Goal: Task Accomplishment & Management: Manage account settings

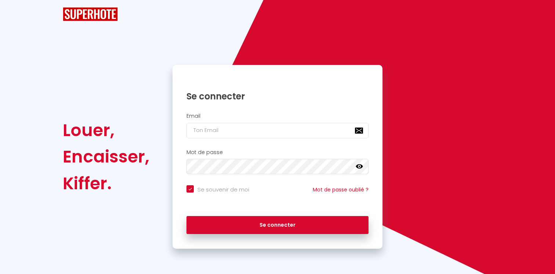
checkbox input "true"
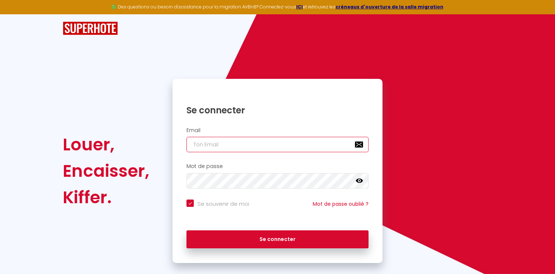
click at [238, 147] on input "email" at bounding box center [277, 144] width 182 height 15
type input "[EMAIL_ADDRESS][DOMAIN_NAME]"
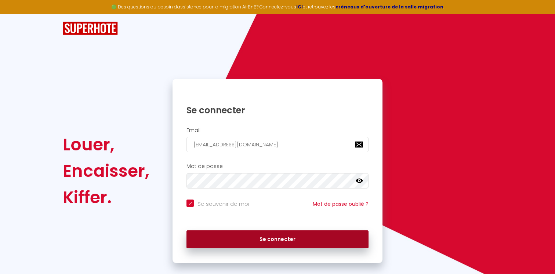
click at [271, 240] on button "Se connecter" at bounding box center [277, 239] width 182 height 18
checkbox input "true"
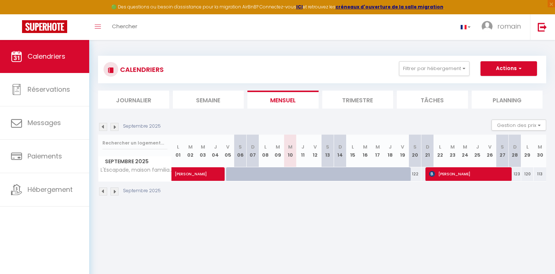
click at [105, 126] on img at bounding box center [103, 127] width 8 height 8
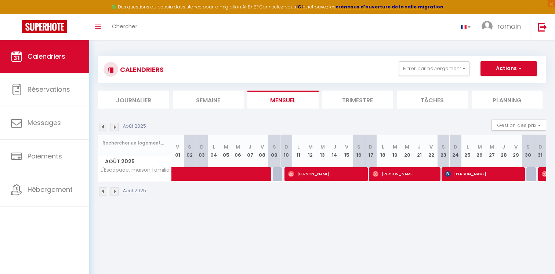
click at [105, 126] on img at bounding box center [103, 127] width 8 height 8
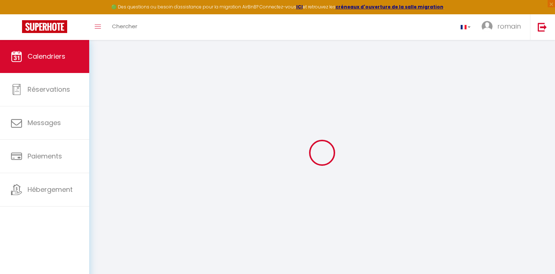
select select
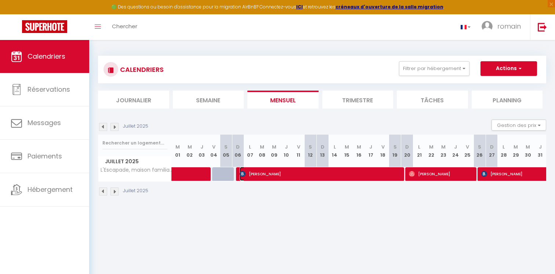
click at [322, 176] on span "[PERSON_NAME]" at bounding box center [320, 174] width 161 height 14
select select "OK"
select select "0"
select select "1"
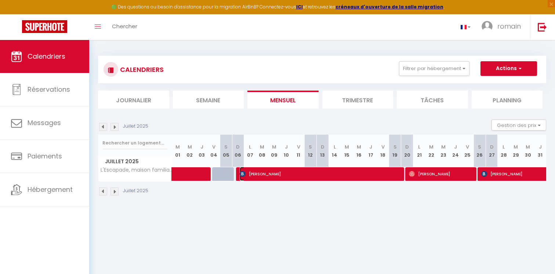
select select "1"
select select
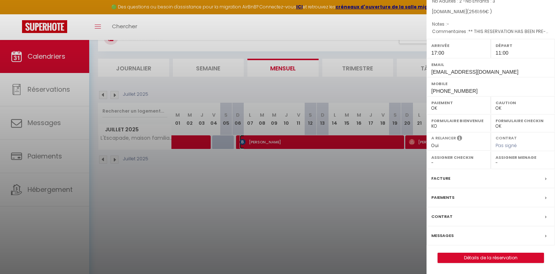
scroll to position [40, 0]
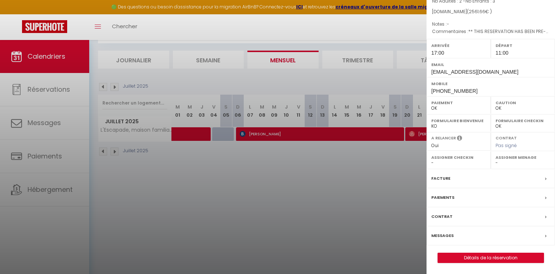
click at [457, 196] on div "Paiements" at bounding box center [490, 197] width 128 height 19
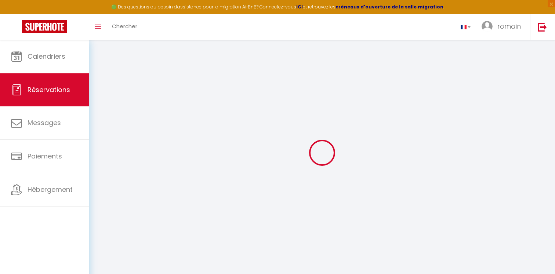
select select
checkbox input "false"
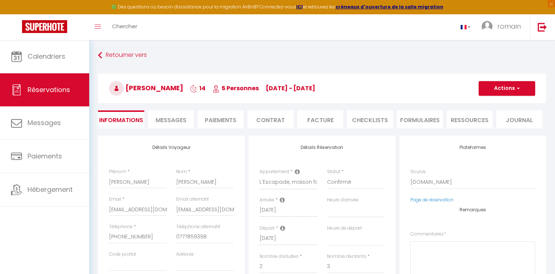
select select
checkbox input "false"
type textarea "** THIS RESERVATION HAS BEEN PRE-PAID ** Reservation has a cancellation grace p…"
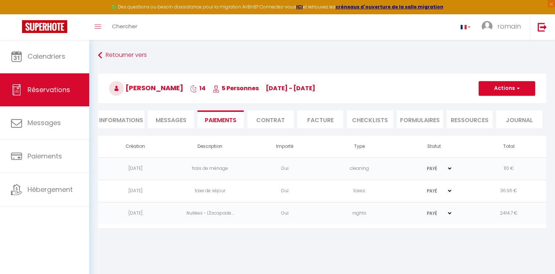
click at [449, 212] on select "PAYÉ EN ATTENTE" at bounding box center [434, 213] width 37 height 7
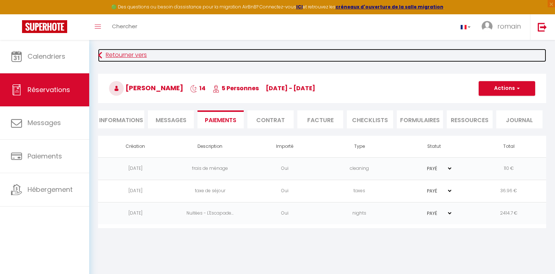
click at [144, 55] on link "Retourner vers" at bounding box center [322, 55] width 448 height 13
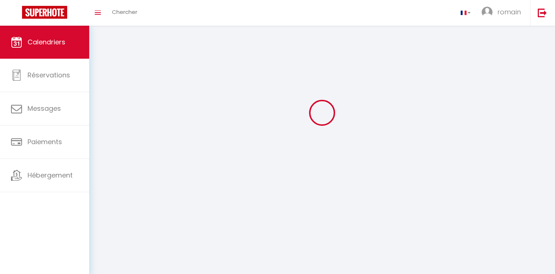
scroll to position [40, 0]
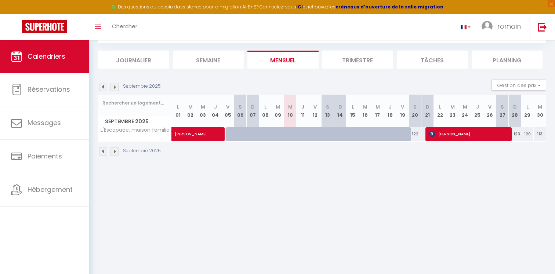
click at [104, 87] on img at bounding box center [103, 87] width 8 height 8
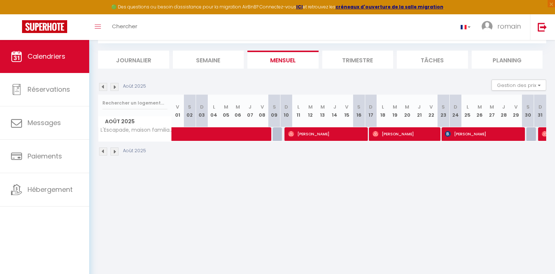
click at [104, 87] on img at bounding box center [103, 87] width 8 height 8
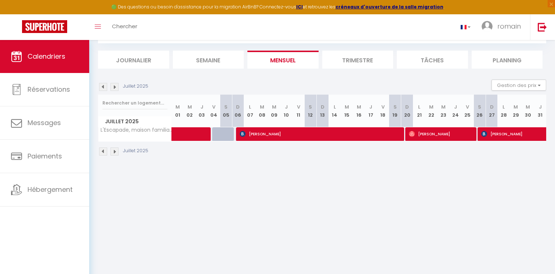
click at [104, 87] on img at bounding box center [103, 87] width 8 height 8
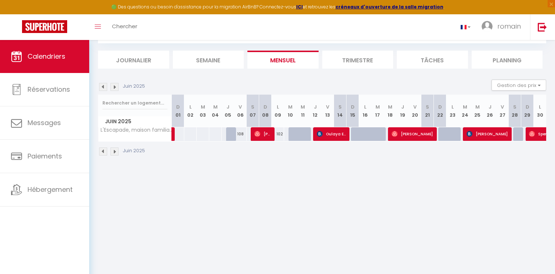
click at [104, 87] on img at bounding box center [103, 87] width 8 height 8
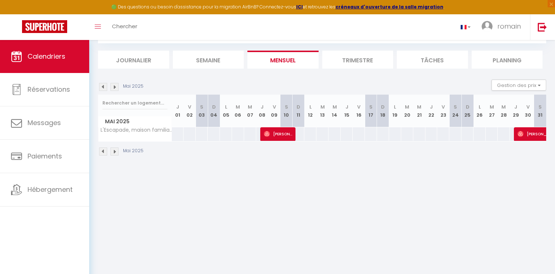
click at [116, 86] on img at bounding box center [114, 87] width 8 height 8
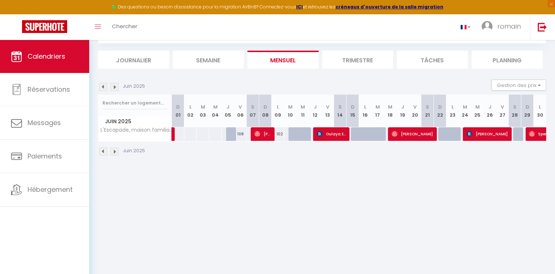
click at [116, 86] on img at bounding box center [114, 87] width 8 height 8
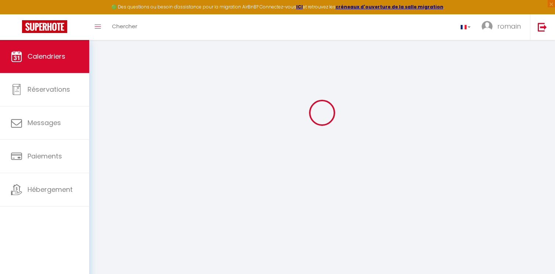
select select
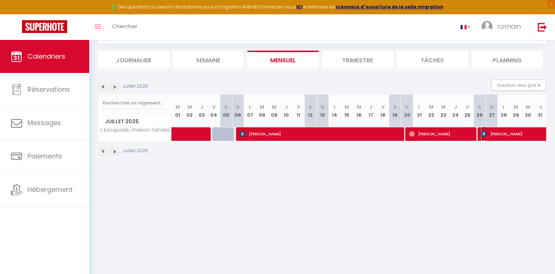
select select "OK"
select select "0"
select select "1"
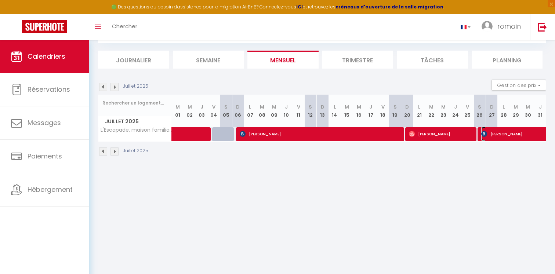
select select "1"
select select
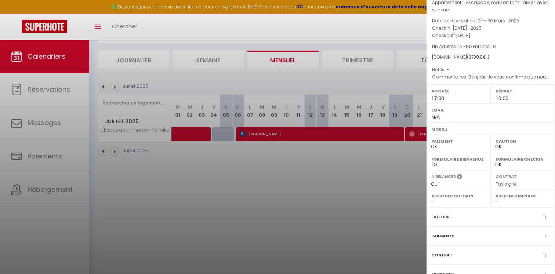
scroll to position [45, 0]
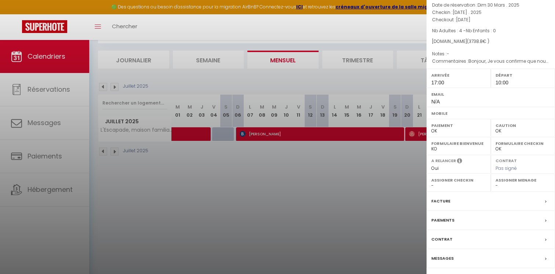
click at [468, 204] on div "Facture" at bounding box center [490, 201] width 128 height 19
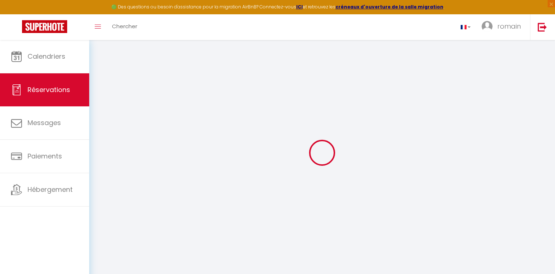
type input "Labbe"
type input "[PERSON_NAME]"
type input "[PERSON_NAME][EMAIL_ADDRESS][DOMAIN_NAME]"
type input "0681673106"
select select
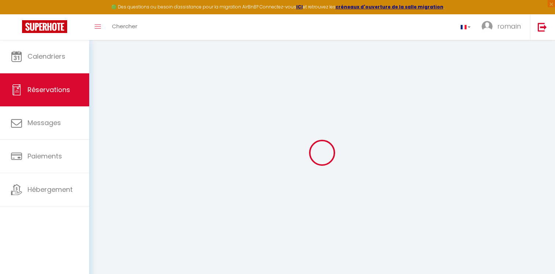
select select "70200"
select select "1"
select select
type input "4"
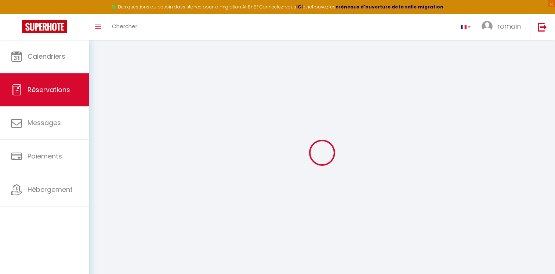
select select "12"
select select "15"
type input "3628.8"
checkbox input "false"
select select "2"
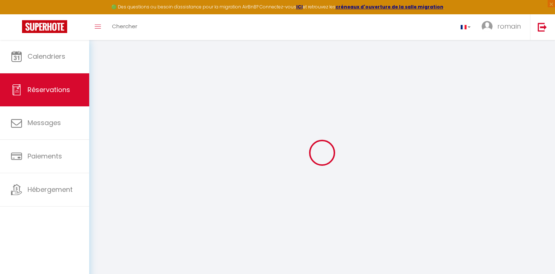
type input "0"
select select
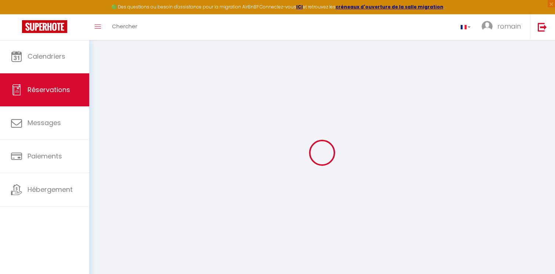
select select
checkbox input "false"
select select
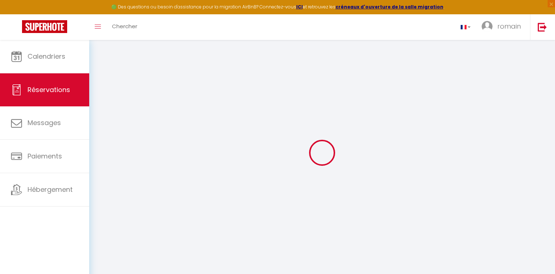
checkbox input "false"
select select
checkbox input "false"
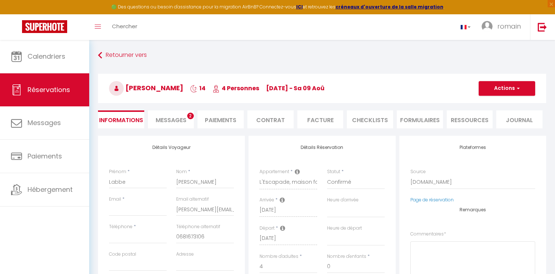
select select
checkbox input "false"
type textarea "Bonjour, Je vous confirme que nous prévoyons d’arriver entre 17h00 et 18h00…. S…"
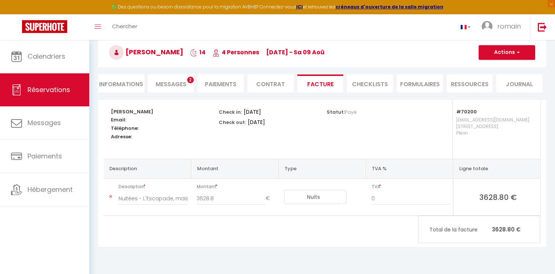
scroll to position [40, 0]
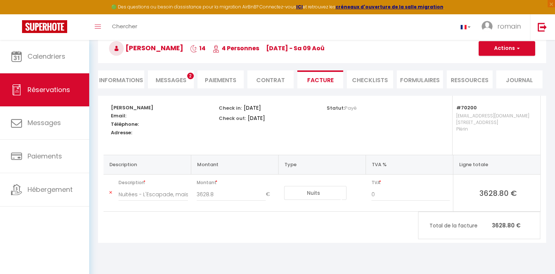
click at [228, 80] on li "Paiements" at bounding box center [220, 79] width 46 height 18
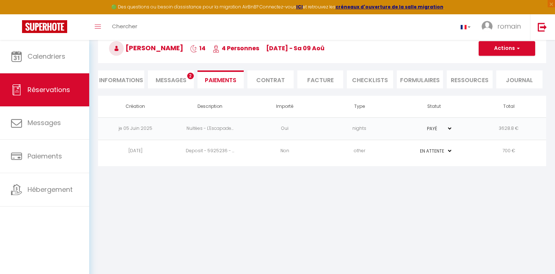
click at [450, 128] on select "PAYÉ EN ATTENTE" at bounding box center [434, 128] width 37 height 7
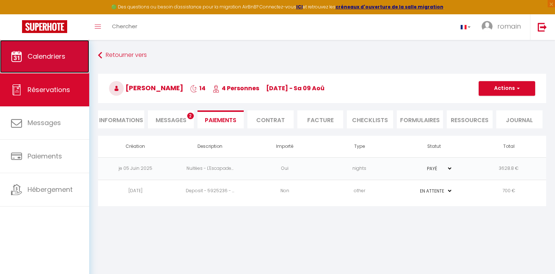
click at [54, 61] on span "Calendriers" at bounding box center [47, 56] width 38 height 9
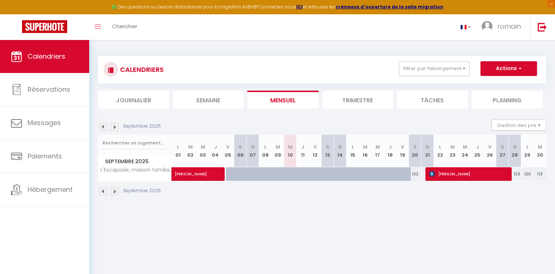
click at [103, 128] on img at bounding box center [103, 127] width 8 height 8
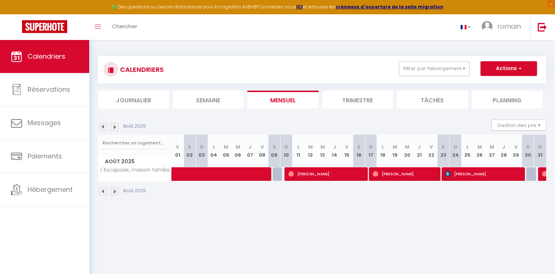
click at [103, 128] on img at bounding box center [103, 127] width 8 height 8
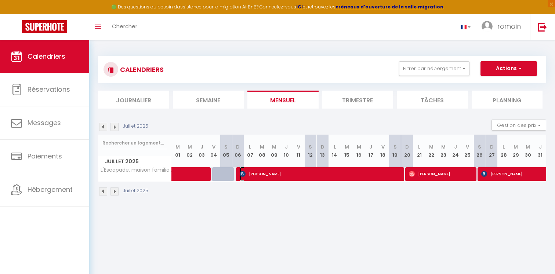
click at [280, 176] on span "[PERSON_NAME]" at bounding box center [320, 174] width 161 height 14
select select "OK"
select select "0"
select select "1"
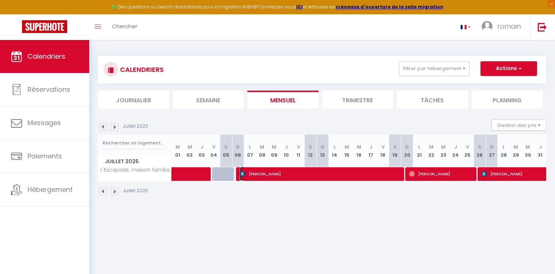
select select "1"
select select
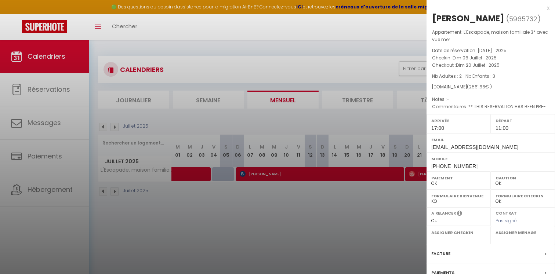
click at [373, 130] on div at bounding box center [277, 137] width 555 height 274
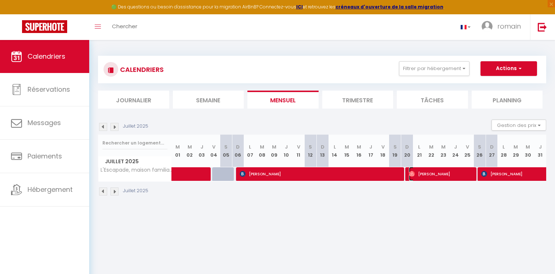
click at [415, 173] on span "[PERSON_NAME]" at bounding box center [441, 174] width 65 height 14
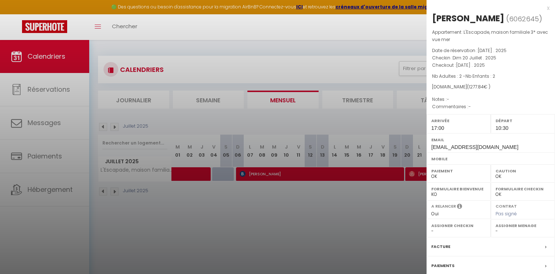
click at [369, 124] on div at bounding box center [277, 137] width 555 height 274
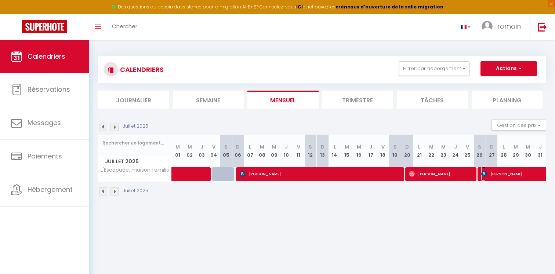
select select "0"
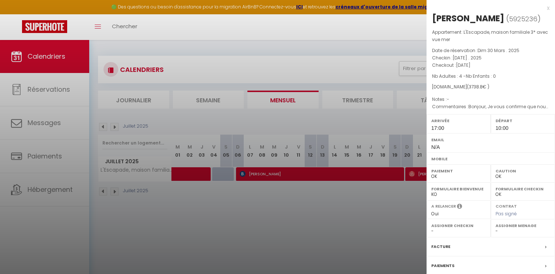
click at [354, 101] on div at bounding box center [277, 137] width 555 height 274
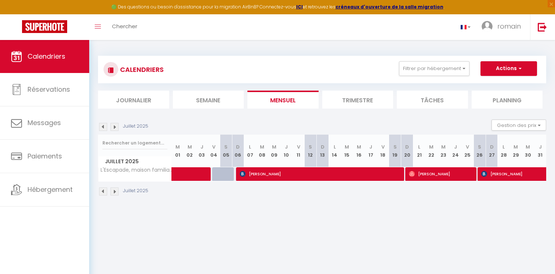
click at [118, 126] on div "Juillet 2025" at bounding box center [124, 127] width 52 height 8
click at [115, 126] on img at bounding box center [114, 127] width 8 height 8
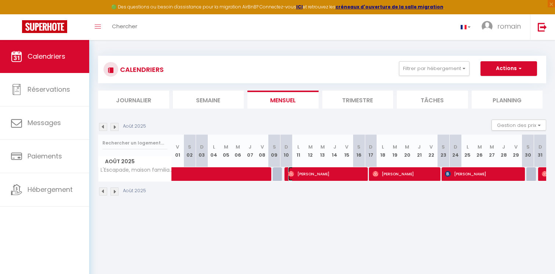
click at [324, 176] on span "[PERSON_NAME]" at bounding box center [326, 174] width 77 height 14
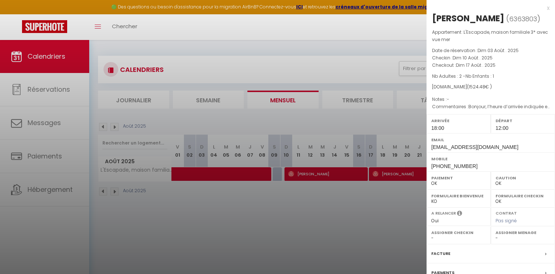
click at [389, 165] on div at bounding box center [277, 137] width 555 height 274
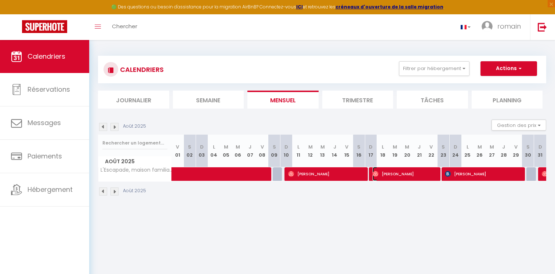
click at [394, 175] on span "[PERSON_NAME]" at bounding box center [404, 174] width 65 height 14
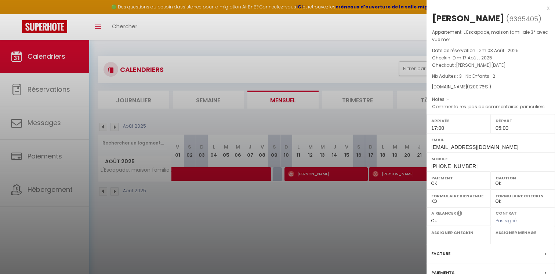
click at [346, 98] on div at bounding box center [277, 137] width 555 height 274
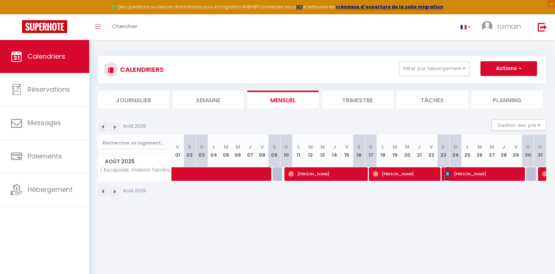
click at [466, 176] on span "[PERSON_NAME]" at bounding box center [483, 174] width 77 height 14
select select "0"
select select "1"
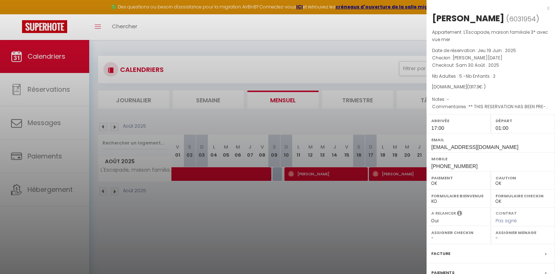
click at [344, 63] on div at bounding box center [277, 137] width 555 height 274
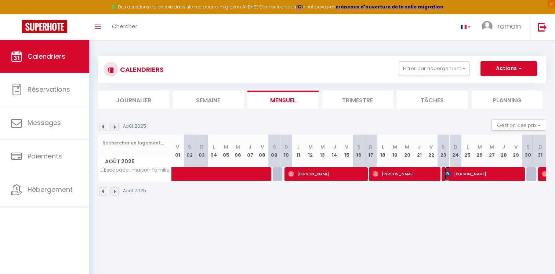
click at [512, 174] on span "[PERSON_NAME]" at bounding box center [483, 174] width 77 height 14
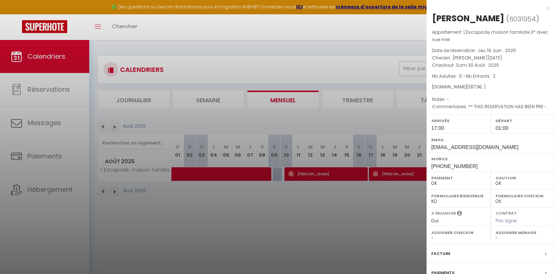
click at [368, 74] on div at bounding box center [277, 137] width 555 height 274
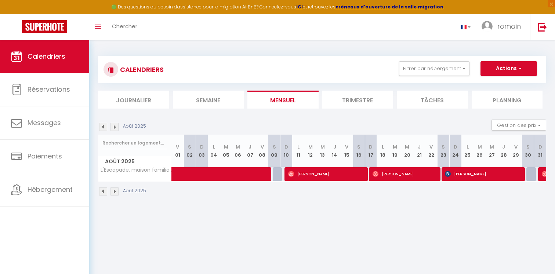
click at [115, 129] on img at bounding box center [114, 127] width 8 height 8
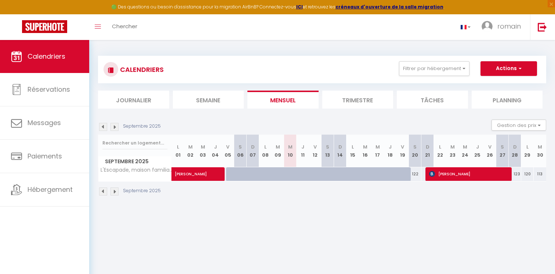
click at [105, 125] on img at bounding box center [103, 127] width 8 height 8
select select "0"
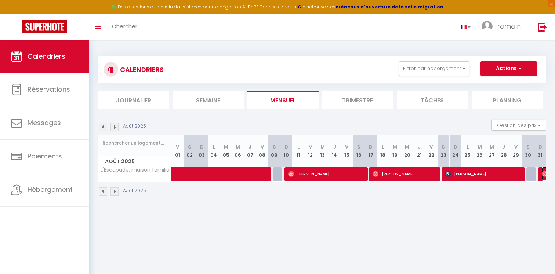
click at [544, 174] on img at bounding box center [544, 174] width 6 height 6
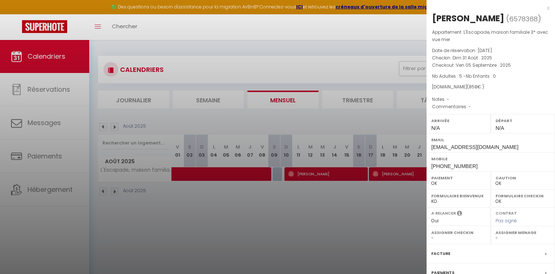
click at [227, 157] on div at bounding box center [277, 137] width 555 height 274
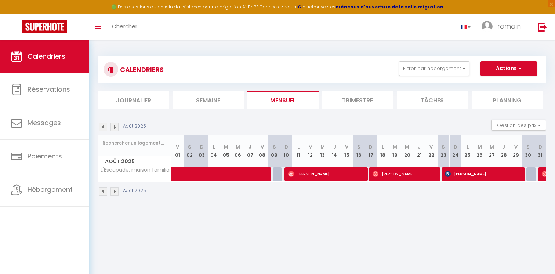
click at [105, 128] on img at bounding box center [103, 127] width 8 height 8
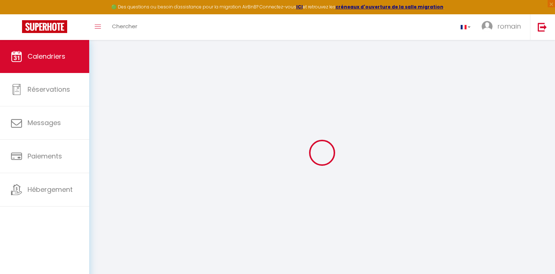
select select "0"
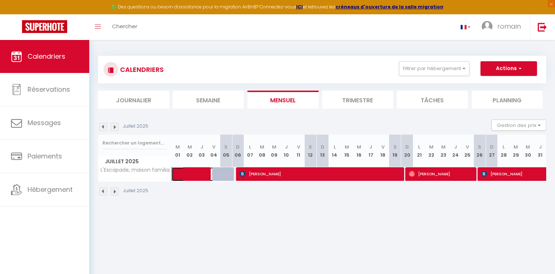
click at [196, 174] on span at bounding box center [204, 174] width 51 height 14
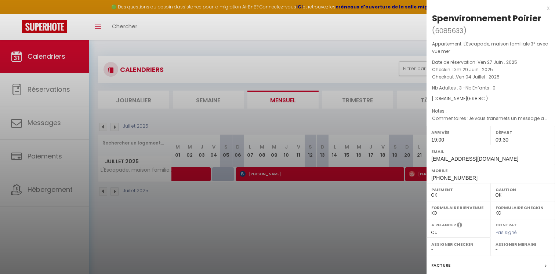
click at [135, 157] on div at bounding box center [277, 137] width 555 height 274
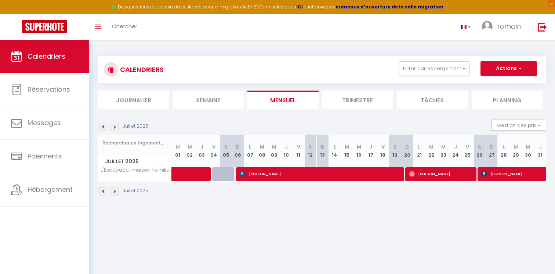
click at [104, 128] on img at bounding box center [103, 127] width 8 height 8
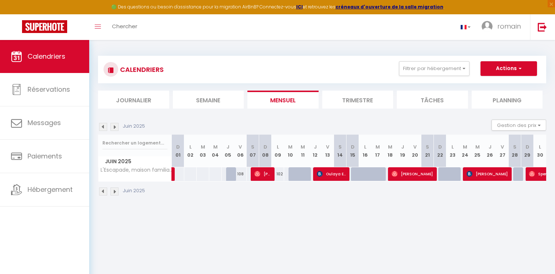
click at [103, 128] on img at bounding box center [103, 127] width 8 height 8
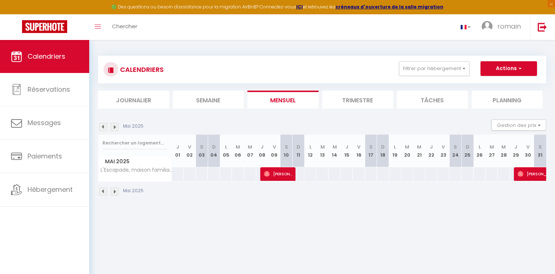
click at [118, 127] on div "Mai 2025" at bounding box center [122, 127] width 48 height 8
click at [113, 126] on img at bounding box center [114, 127] width 8 height 8
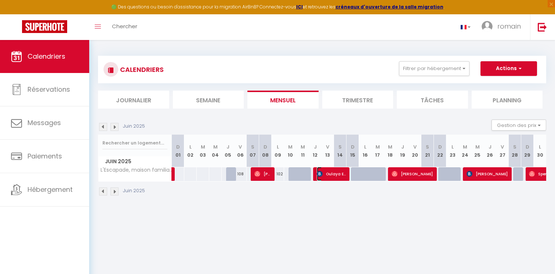
click at [326, 174] on span "Oulaya El Mouhtadi" at bounding box center [331, 174] width 29 height 14
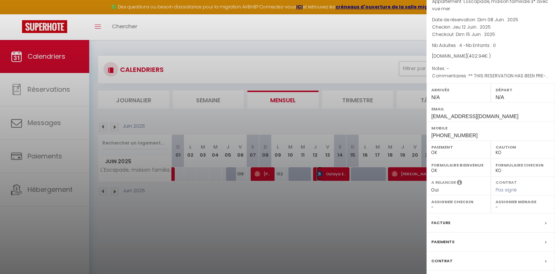
scroll to position [42, 0]
click at [370, 214] on div at bounding box center [277, 137] width 555 height 274
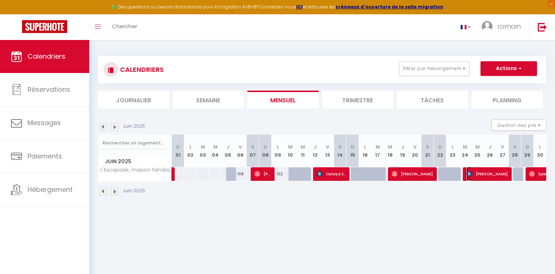
click at [484, 172] on span "[PERSON_NAME]" at bounding box center [486, 174] width 41 height 14
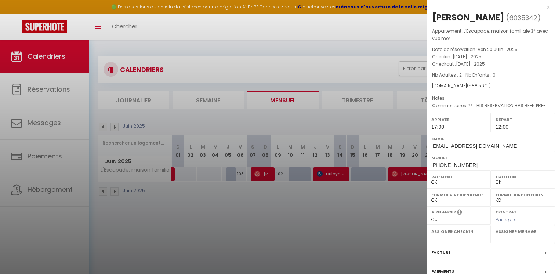
scroll to position [0, 0]
click at [389, 123] on div at bounding box center [277, 137] width 555 height 274
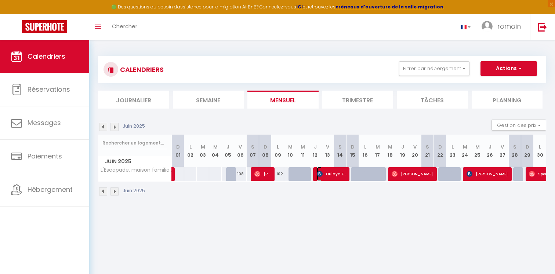
click at [337, 170] on span "Oulaya El Mouhtadi" at bounding box center [331, 174] width 29 height 14
select select "KO"
select select "0"
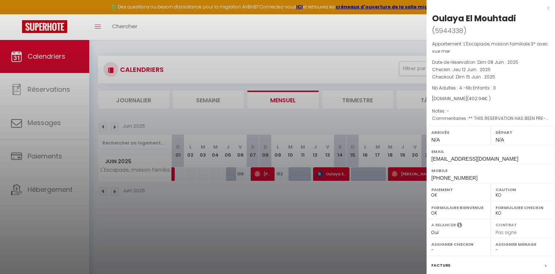
click at [401, 202] on div at bounding box center [277, 137] width 555 height 274
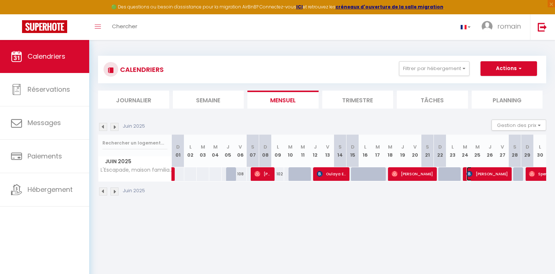
click at [479, 173] on span "[PERSON_NAME]" at bounding box center [486, 174] width 41 height 14
select select "OK"
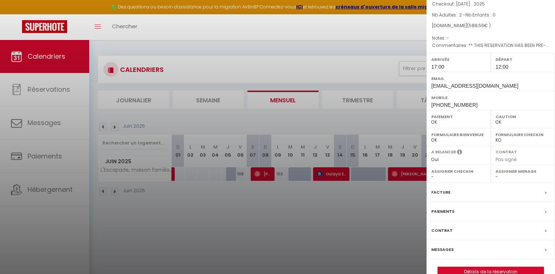
scroll to position [75, 0]
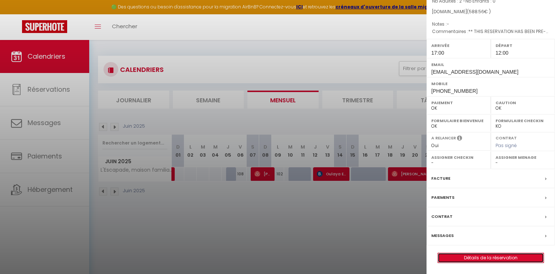
click at [460, 260] on link "Détails de la réservation" at bounding box center [491, 258] width 106 height 10
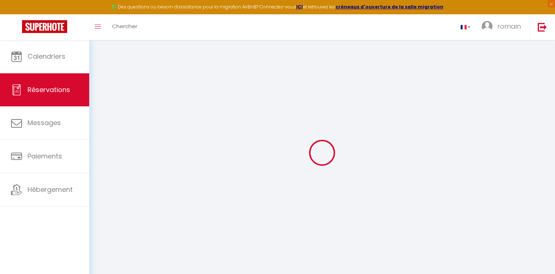
type input "[PERSON_NAME]"
type input "Faltinat"
type input "[EMAIL_ADDRESS][DOMAIN_NAME]"
type input "[PHONE_NUMBER]"
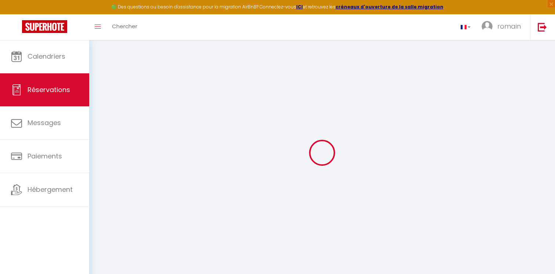
type input "[PHONE_NUMBER]"
type input "."
select select "DE"
type input "86.7"
type input "8.24"
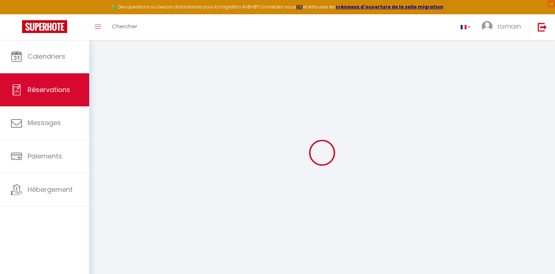
select select "70200"
select select "1"
select select
type input "2"
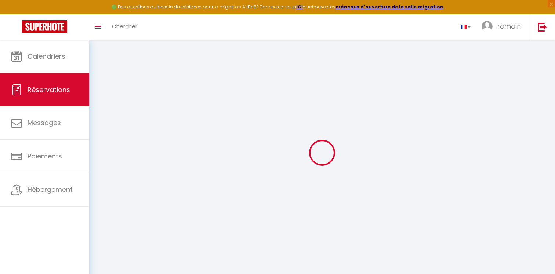
select select "12"
select select "15"
type input "468"
checkbox input "false"
select select "2"
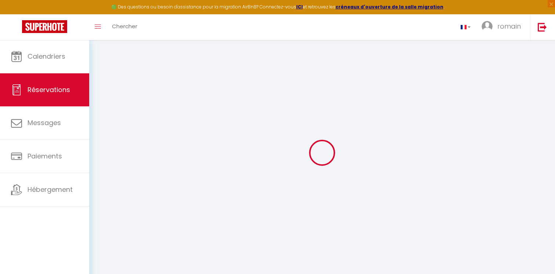
type input "0"
select select
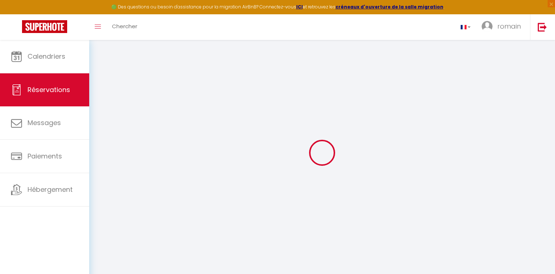
checkbox input "false"
select select
checkbox input "false"
select select
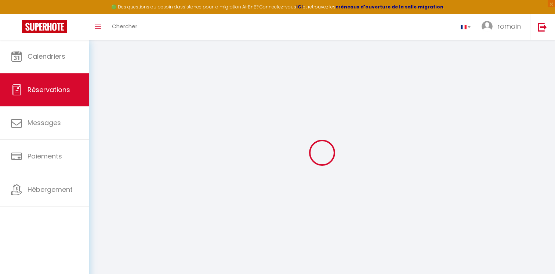
select select
checkbox input "false"
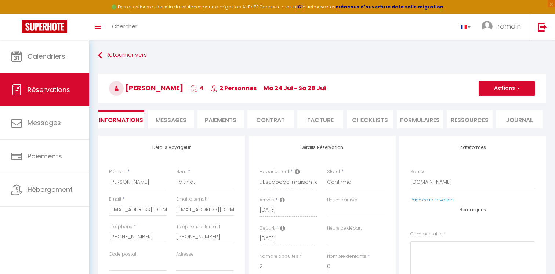
select select
checkbox input "false"
type textarea "** THIS RESERVATION HAS BEEN PRE-PAID ** Reservation has a cancellation grace p…"
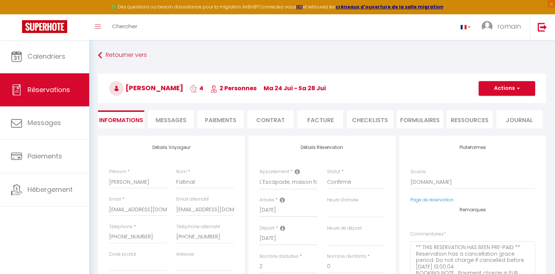
type input "110"
type input "10.56"
select select
checkbox input "false"
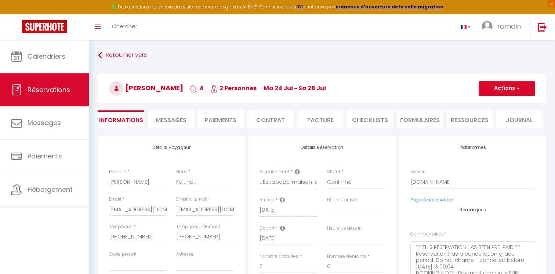
select select "17:00"
select select "12:00"
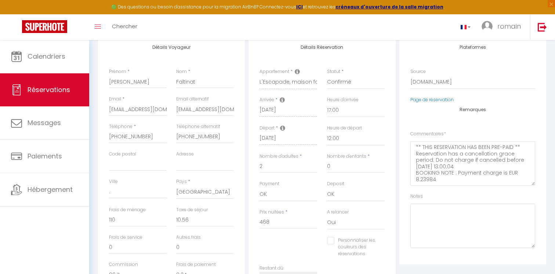
scroll to position [98, 0]
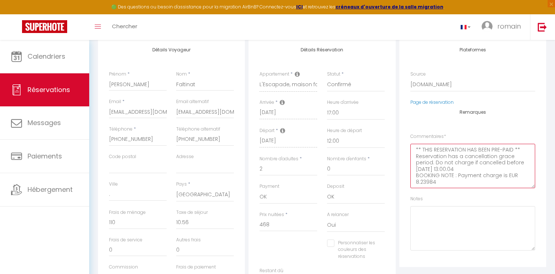
drag, startPoint x: 452, startPoint y: 163, endPoint x: 448, endPoint y: 170, distance: 7.6
click at [448, 170] on textarea "** THIS RESERVATION HAS BEEN PRE-PAID ** Reservation has a cancellation grace p…" at bounding box center [472, 166] width 125 height 44
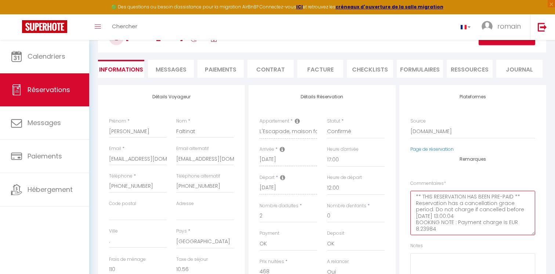
scroll to position [42, 0]
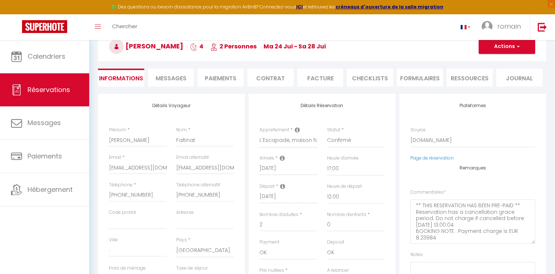
click at [334, 77] on li "Facture" at bounding box center [320, 78] width 46 height 18
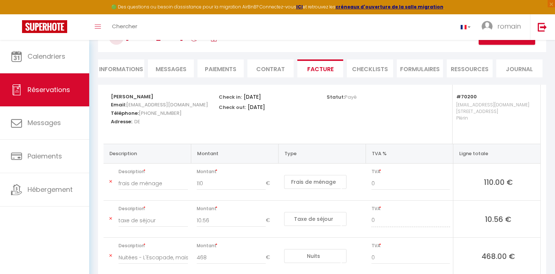
scroll to position [101, 0]
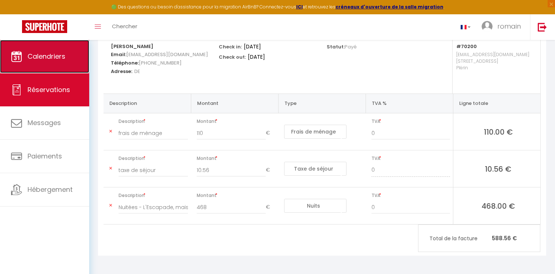
click at [86, 58] on link "Calendriers" at bounding box center [44, 56] width 89 height 33
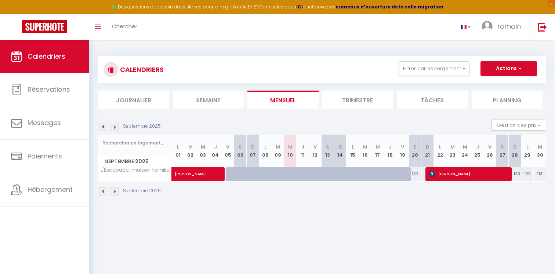
click at [102, 128] on img at bounding box center [103, 127] width 8 height 8
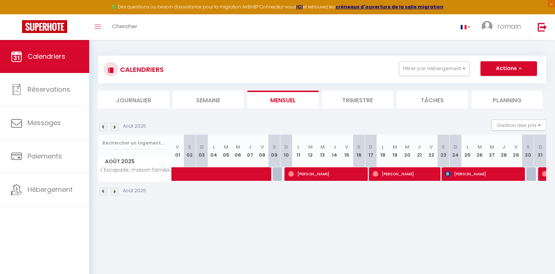
click at [102, 128] on img at bounding box center [103, 127] width 8 height 8
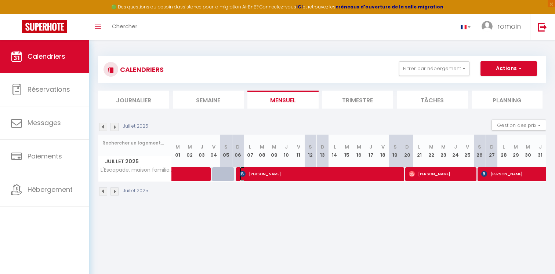
click at [383, 172] on span "[PERSON_NAME]" at bounding box center [320, 174] width 161 height 14
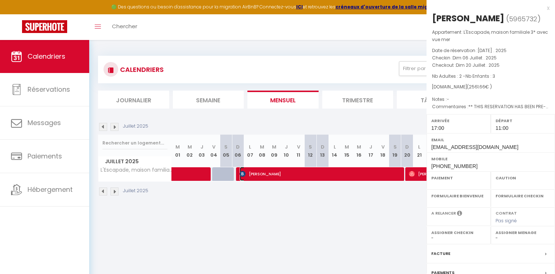
select select "OK"
select select "0"
select select "1"
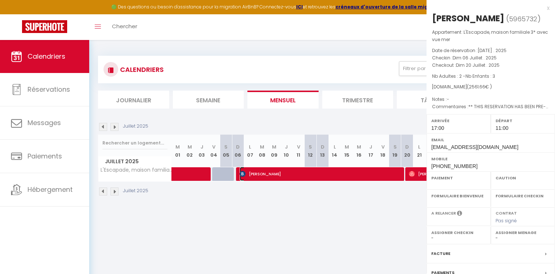
select select
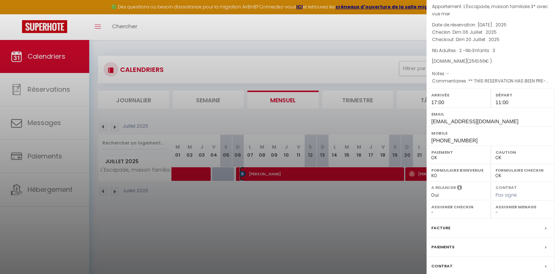
scroll to position [9, 0]
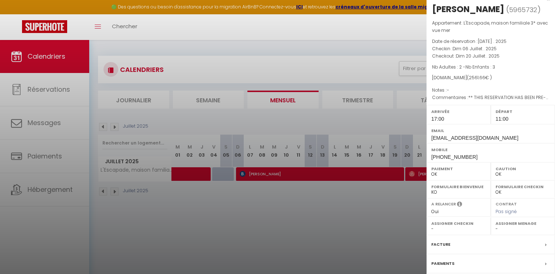
click at [293, 57] on div at bounding box center [277, 137] width 555 height 274
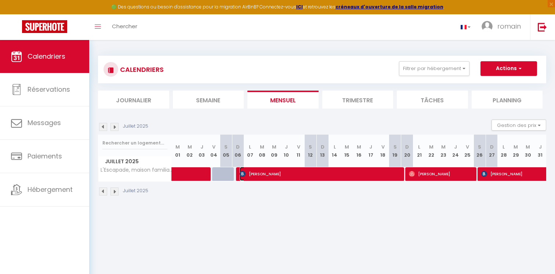
click at [256, 172] on span "[PERSON_NAME]" at bounding box center [320, 174] width 161 height 14
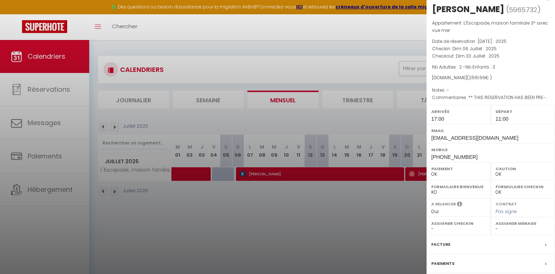
click at [268, 186] on div at bounding box center [277, 137] width 555 height 274
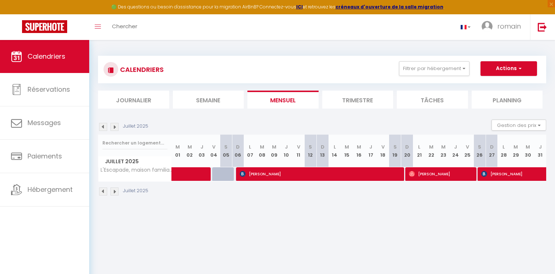
click at [103, 128] on img at bounding box center [103, 127] width 8 height 8
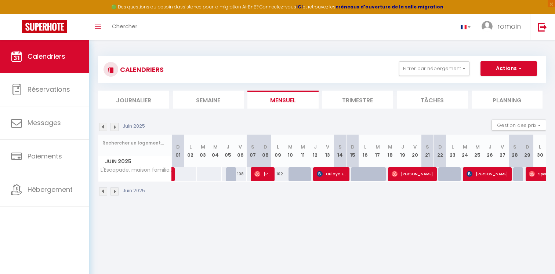
click at [116, 125] on img at bounding box center [114, 127] width 8 height 8
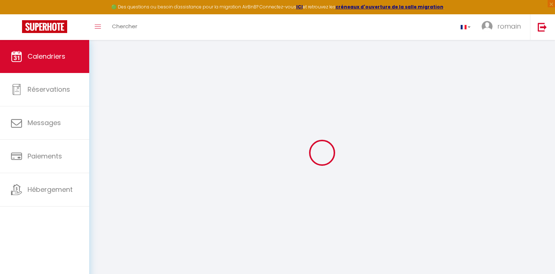
select select "0"
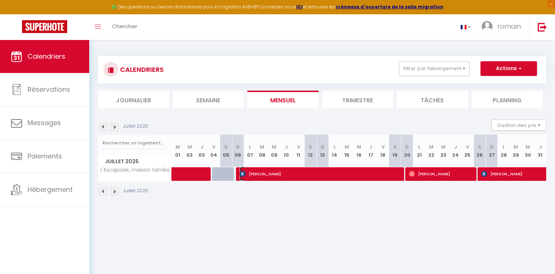
click at [301, 178] on span "[PERSON_NAME]" at bounding box center [320, 174] width 161 height 14
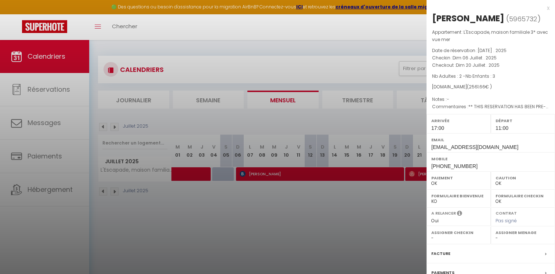
click at [306, 206] on div at bounding box center [277, 137] width 555 height 274
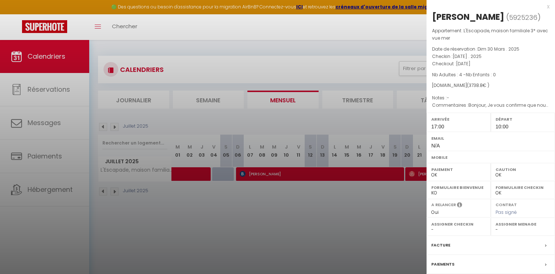
scroll to position [0, 0]
click at [273, 242] on div at bounding box center [277, 137] width 555 height 274
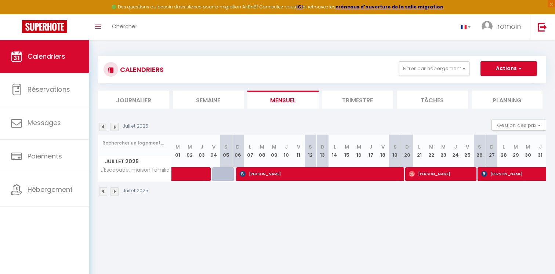
click at [114, 126] on img at bounding box center [114, 127] width 8 height 8
select select "0"
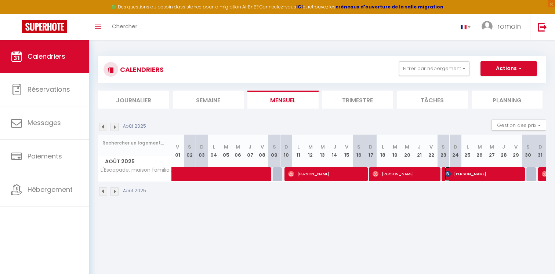
click at [482, 176] on span "[PERSON_NAME]" at bounding box center [483, 174] width 77 height 14
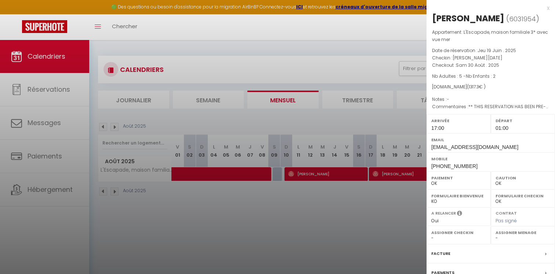
click at [283, 226] on div at bounding box center [277, 137] width 555 height 274
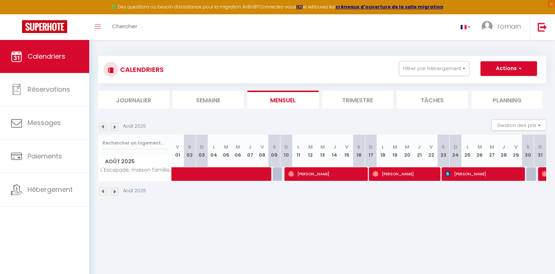
click at [116, 124] on img at bounding box center [114, 127] width 8 height 8
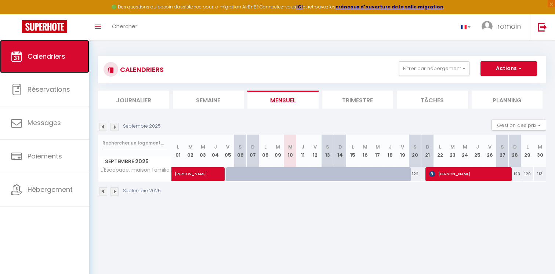
click at [42, 59] on span "Calendriers" at bounding box center [47, 56] width 38 height 9
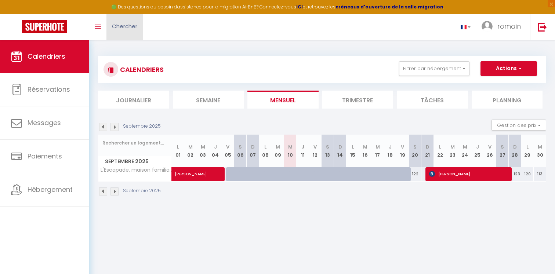
click at [120, 30] on link "Chercher" at bounding box center [124, 27] width 36 height 26
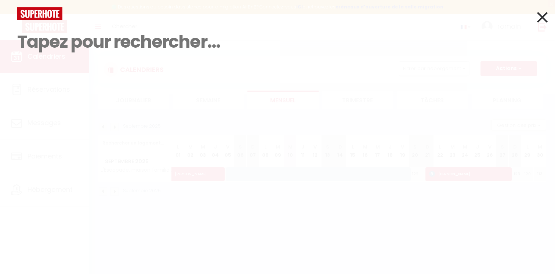
click at [540, 17] on icon at bounding box center [542, 17] width 11 height 18
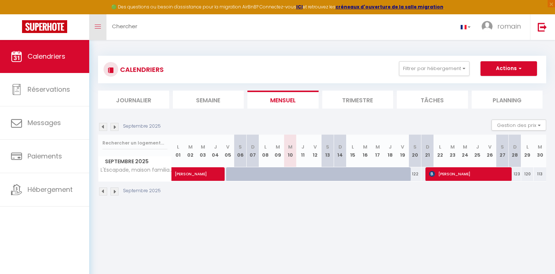
click at [96, 24] on link "Toggle menubar" at bounding box center [97, 27] width 17 height 26
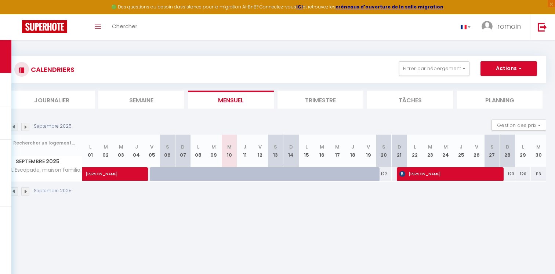
click at [13, 50] on div "CALENDRIERS Filtrer par hébergement Tous L'Escapade, maison familiale 3* avec v…" at bounding box center [277, 126] width 537 height 154
click at [42, 31] on img at bounding box center [44, 26] width 45 height 13
click at [133, 29] on span "Chercher" at bounding box center [124, 26] width 25 height 8
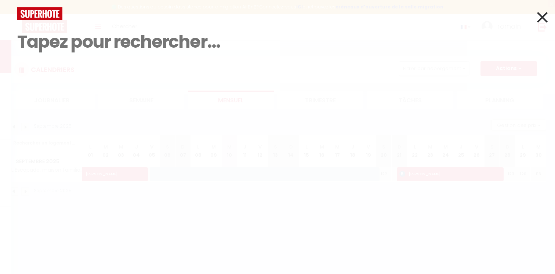
click at [56, 7] on img at bounding box center [39, 13] width 45 height 13
click at [549, 17] on div "Résultat de la recherche Id Appart Voyageur Checkin Checkout Nuits Pers. Platef…" at bounding box center [277, 137] width 555 height 274
click at [544, 18] on icon at bounding box center [542, 17] width 11 height 18
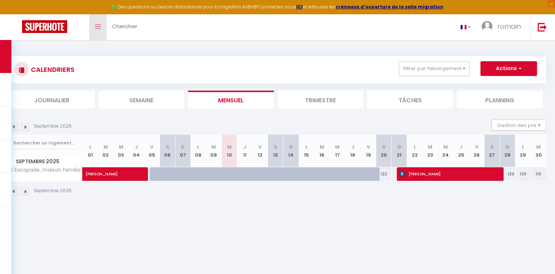
click at [98, 25] on icon "Toggle menubar" at bounding box center [98, 27] width 6 height 4
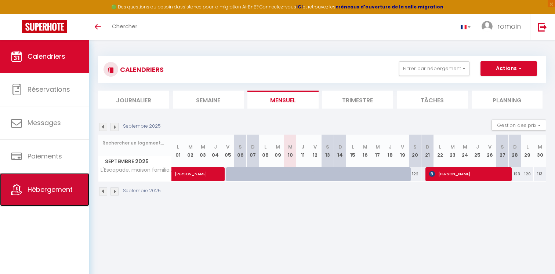
click at [59, 186] on span "Hébergement" at bounding box center [50, 189] width 45 height 9
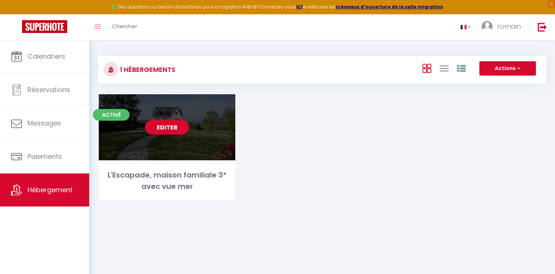
click at [174, 132] on link "Editer" at bounding box center [167, 127] width 44 height 15
click at [175, 125] on link "Editer" at bounding box center [167, 127] width 44 height 15
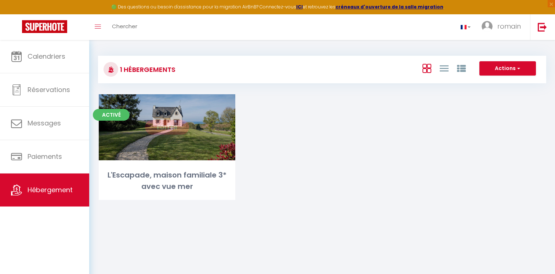
click at [187, 185] on div "L'Escapade, maison familiale 3* avec vue mer" at bounding box center [167, 180] width 136 height 23
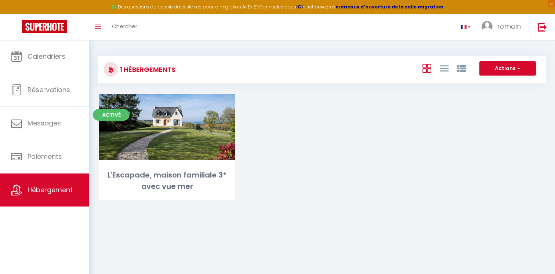
click at [431, 162] on div "Activé Editer L'Escapade, maison familiale 3* avec vue mer" at bounding box center [322, 156] width 465 height 124
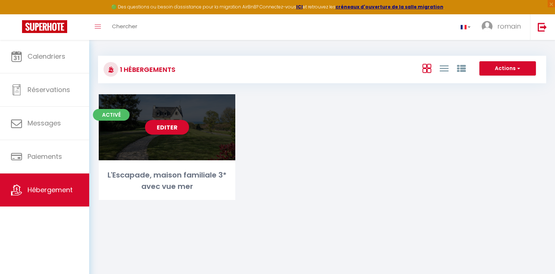
click at [167, 124] on link "Editer" at bounding box center [167, 127] width 44 height 15
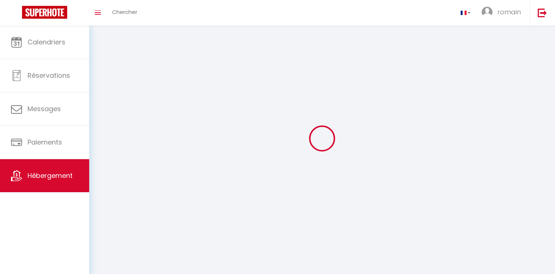
select select "28"
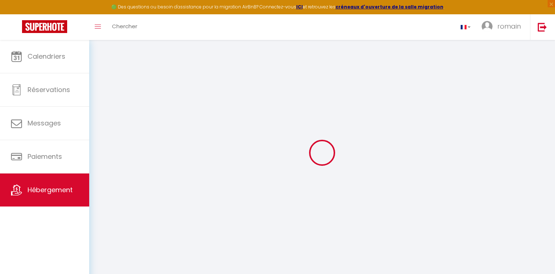
select select
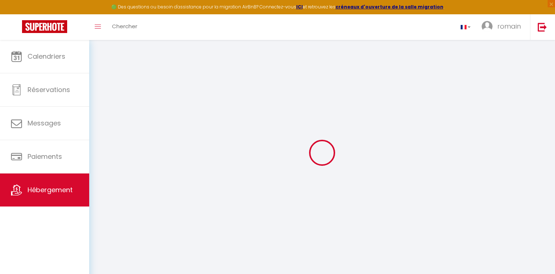
select select
checkbox input "false"
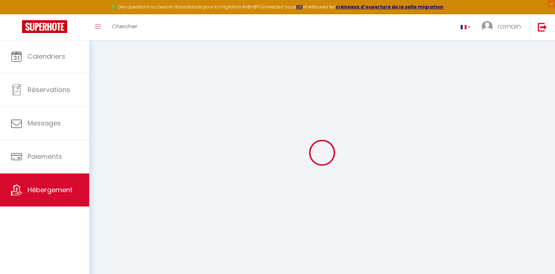
select select
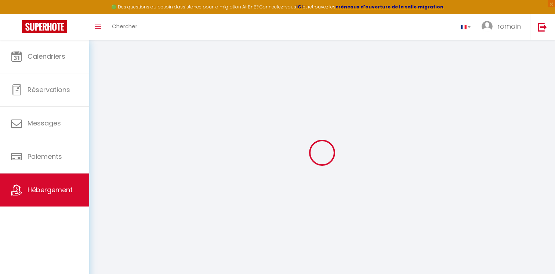
select select
checkbox input "false"
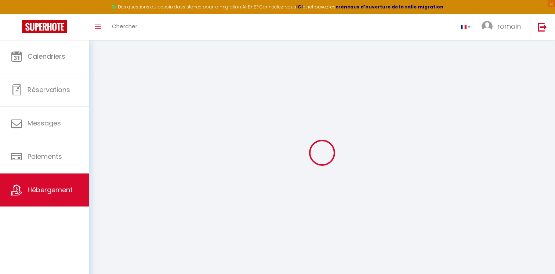
checkbox input "false"
select select
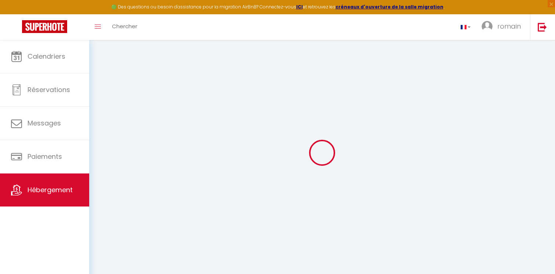
select select
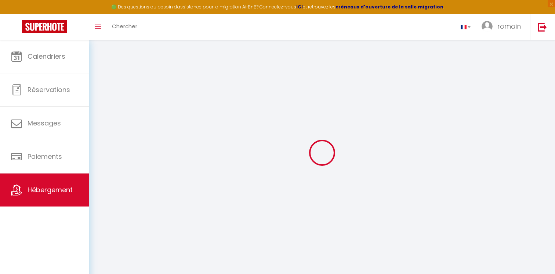
checkbox input "false"
select select
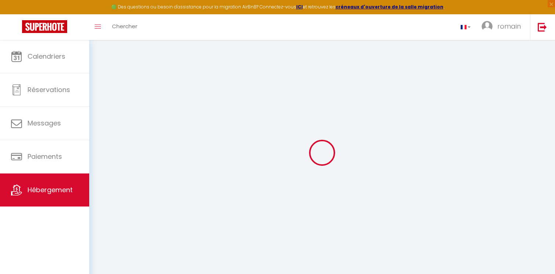
select select
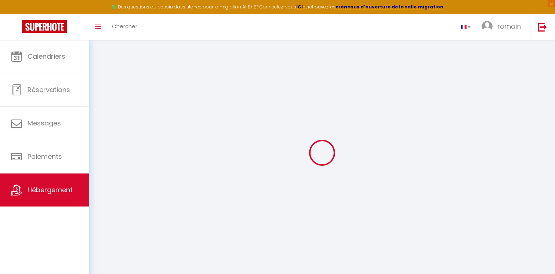
select select
checkbox input "false"
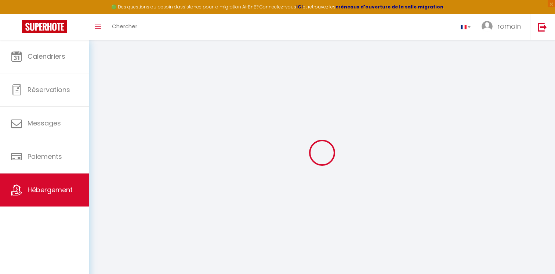
checkbox input "false"
select select
type input "L'Escapade, maison familiale 3* avec vue mer"
type input "[PERSON_NAME]"
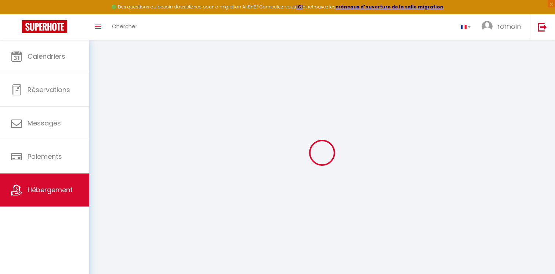
select select "8"
select select "4"
select select "2"
type input "160"
type input "110"
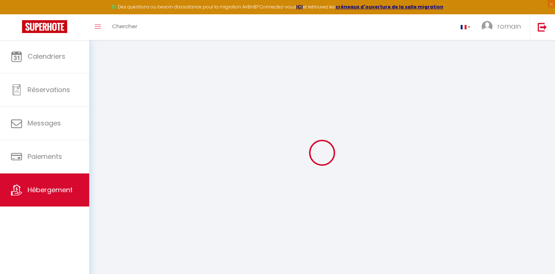
type input "700"
select select
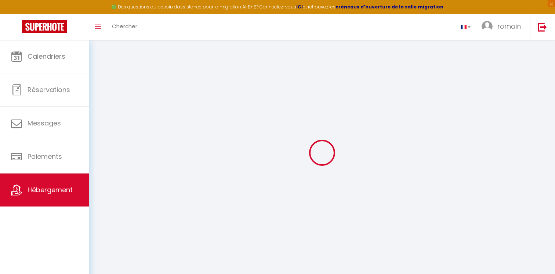
select select
type input "[STREET_ADDRESS]"
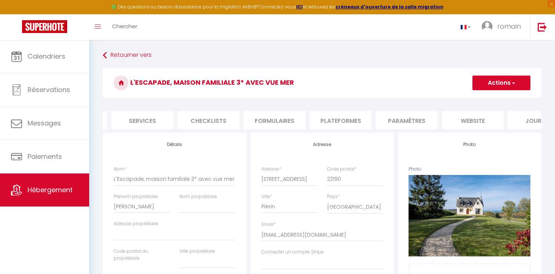
scroll to position [0, 192]
click at [408, 121] on li "Paramètres" at bounding box center [404, 120] width 62 height 18
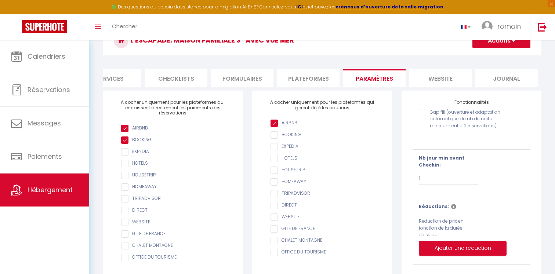
scroll to position [58, 0]
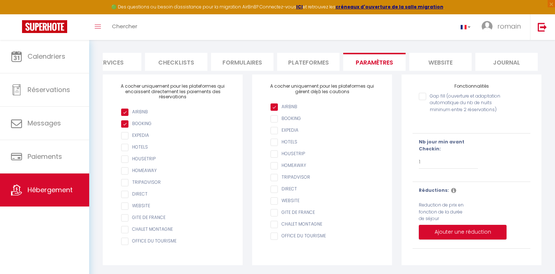
click at [310, 67] on li "Plateformes" at bounding box center [308, 62] width 62 height 18
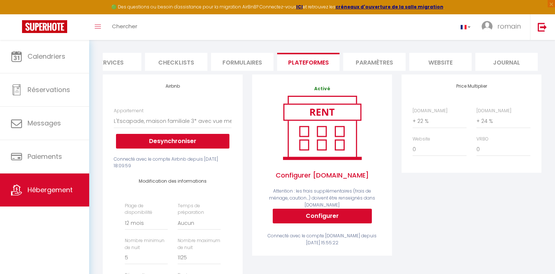
click at [255, 65] on li "Formulaires" at bounding box center [242, 62] width 62 height 18
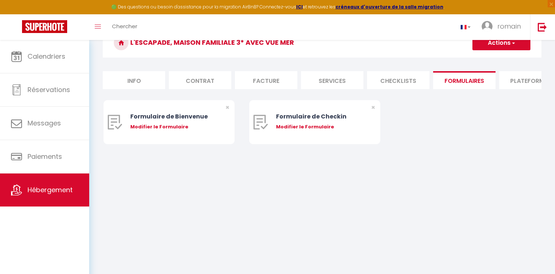
click at [273, 79] on li "Facture" at bounding box center [266, 80] width 62 height 18
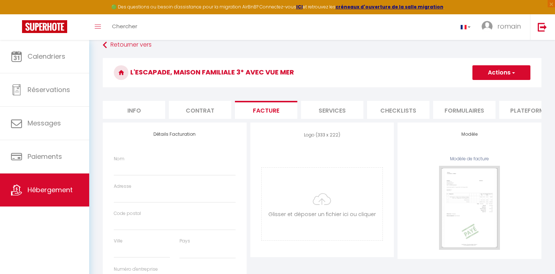
scroll to position [10, 0]
click at [136, 118] on li "Info" at bounding box center [134, 111] width 62 height 18
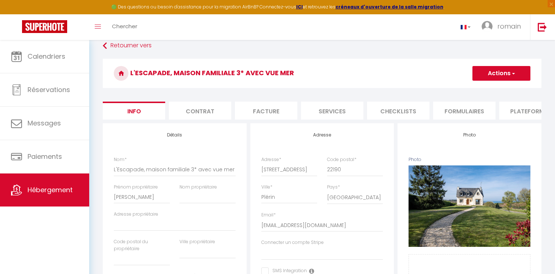
scroll to position [9, 0]
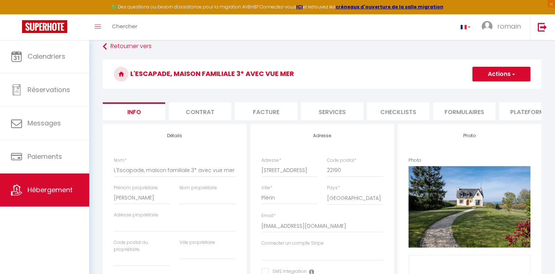
click at [218, 113] on li "Contrat" at bounding box center [200, 111] width 62 height 18
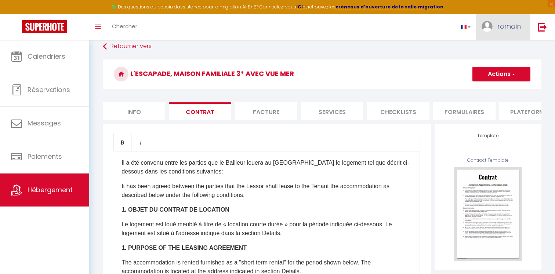
click at [499, 28] on span "romain" at bounding box center [508, 26] width 23 height 9
click at [493, 48] on link "Paramètres" at bounding box center [500, 51] width 54 height 12
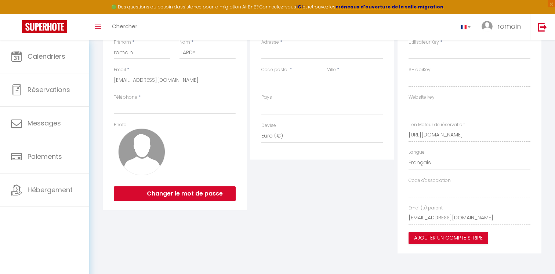
scroll to position [70, 0]
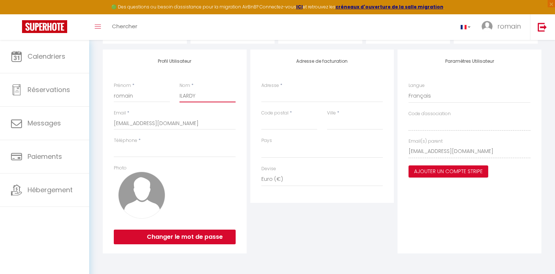
click at [207, 96] on input "ILARDY" at bounding box center [207, 95] width 56 height 13
click at [211, 150] on input "Téléphone" at bounding box center [175, 150] width 122 height 13
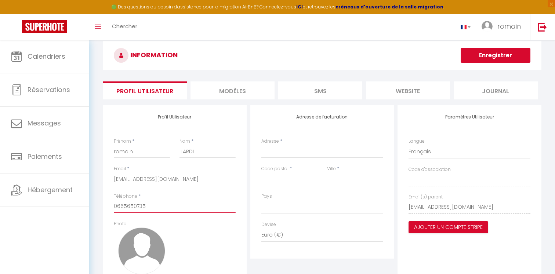
scroll to position [1, 0]
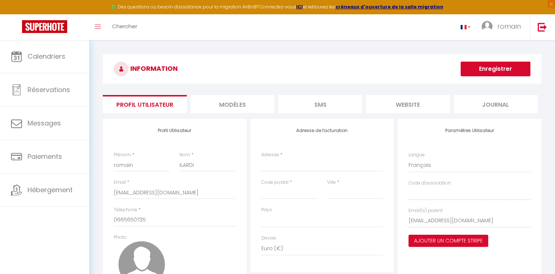
click at [500, 70] on button "Enregistrer" at bounding box center [495, 69] width 70 height 15
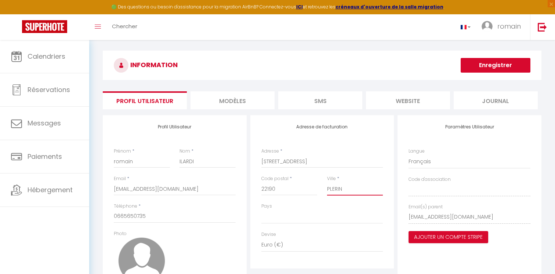
scroll to position [0, 0]
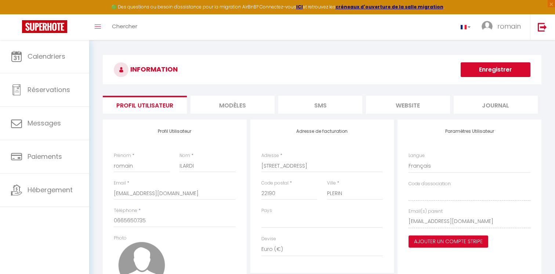
click at [500, 71] on button "Enregistrer" at bounding box center [495, 69] width 70 height 15
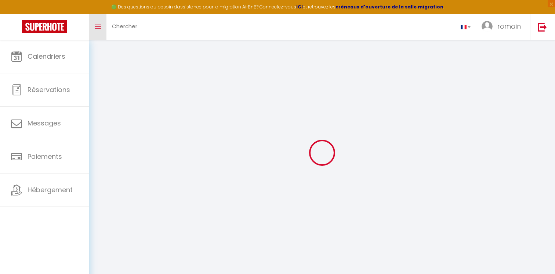
click at [104, 28] on link "Toggle menubar" at bounding box center [97, 27] width 17 height 26
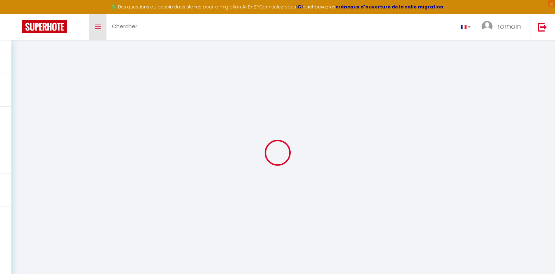
click at [104, 28] on link "Toggle menubar" at bounding box center [97, 27] width 17 height 26
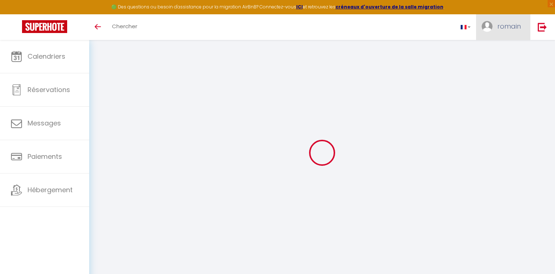
click at [508, 25] on span "romain" at bounding box center [508, 26] width 23 height 9
click at [303, 98] on div at bounding box center [322, 153] width 448 height 208
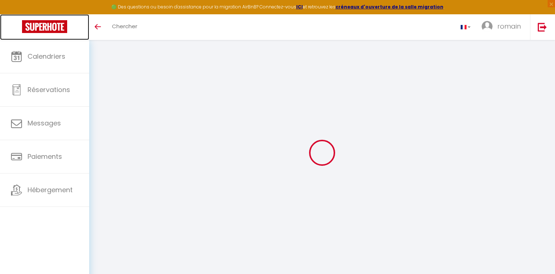
click at [54, 29] on img at bounding box center [44, 26] width 45 height 13
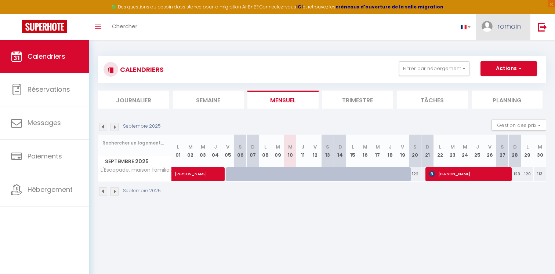
click at [506, 23] on span "romain" at bounding box center [508, 26] width 23 height 9
click at [492, 55] on link "Paramètres" at bounding box center [500, 51] width 54 height 12
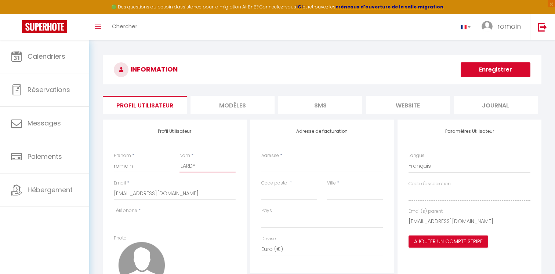
click at [207, 167] on input "ILARDY" at bounding box center [207, 165] width 56 height 13
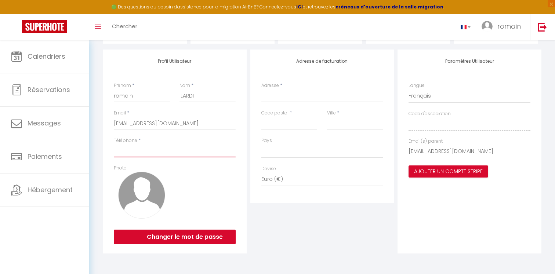
click at [164, 152] on input "Téléphone" at bounding box center [175, 150] width 122 height 13
click at [312, 98] on input "Adresse" at bounding box center [322, 95] width 122 height 13
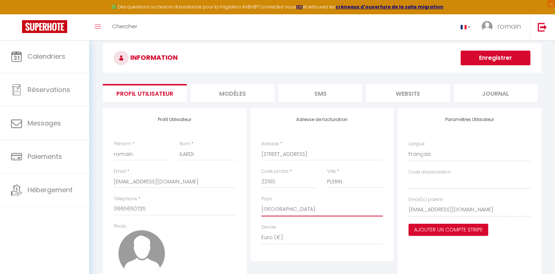
scroll to position [0, 0]
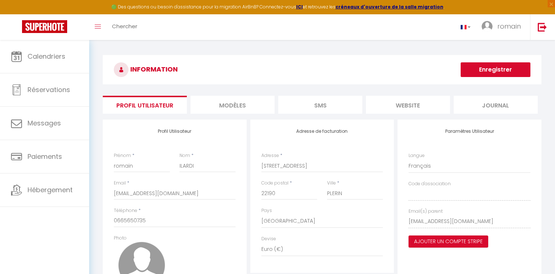
click at [484, 73] on button "Enregistrer" at bounding box center [495, 69] width 70 height 15
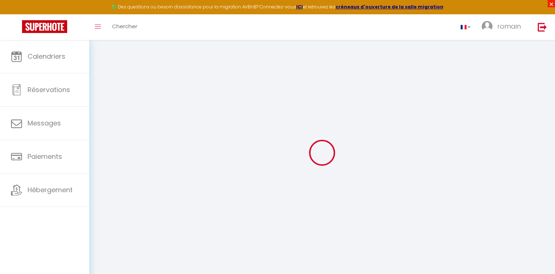
click at [552, 3] on span "×" at bounding box center [550, 3] width 7 height 7
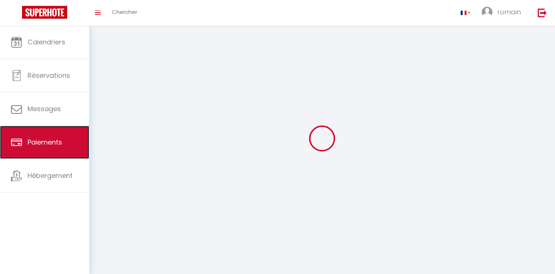
click at [58, 136] on link "Paiements" at bounding box center [44, 142] width 89 height 33
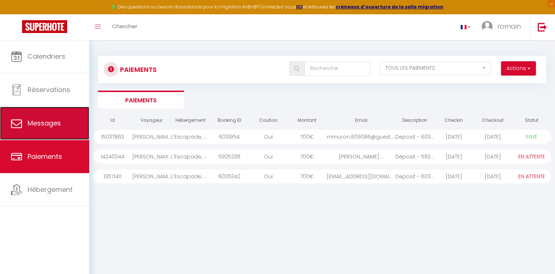
click at [44, 137] on link "Messages" at bounding box center [44, 123] width 89 height 33
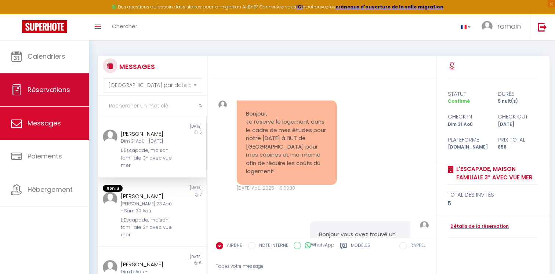
scroll to position [2779, 0]
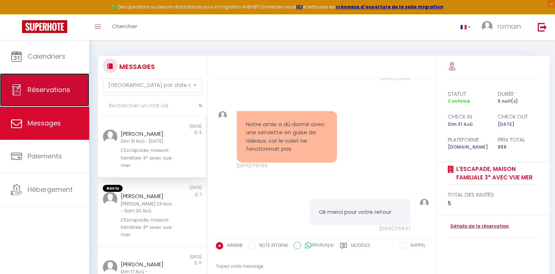
click at [49, 91] on span "Réservations" at bounding box center [49, 89] width 43 height 9
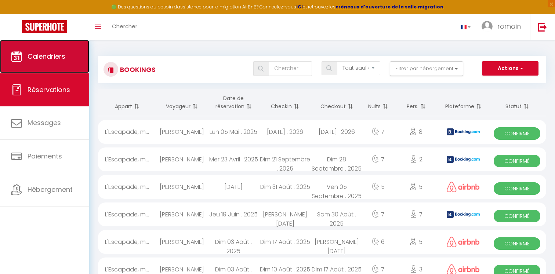
click at [43, 57] on span "Calendriers" at bounding box center [47, 56] width 38 height 9
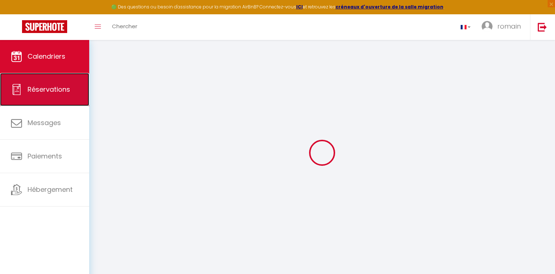
click at [52, 96] on link "Réservations" at bounding box center [44, 89] width 89 height 33
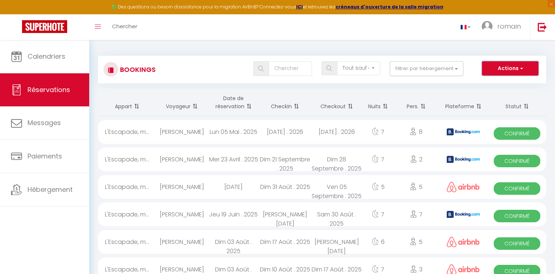
click at [502, 69] on button "Actions" at bounding box center [510, 68] width 56 height 15
click at [492, 94] on link "Exporter les réservations" at bounding box center [498, 94] width 79 height 10
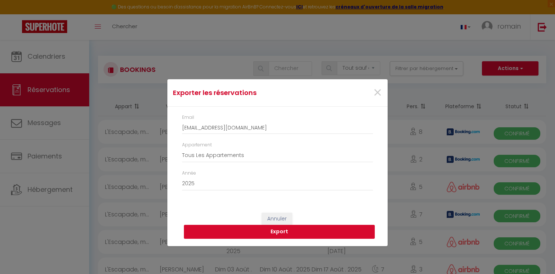
click at [265, 235] on button "Export" at bounding box center [279, 232] width 191 height 14
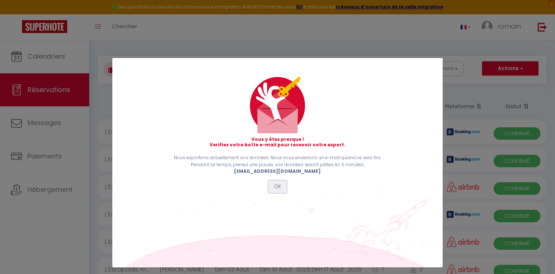
click at [278, 187] on button "OK" at bounding box center [277, 186] width 18 height 12
